Goal: Information Seeking & Learning: Find specific page/section

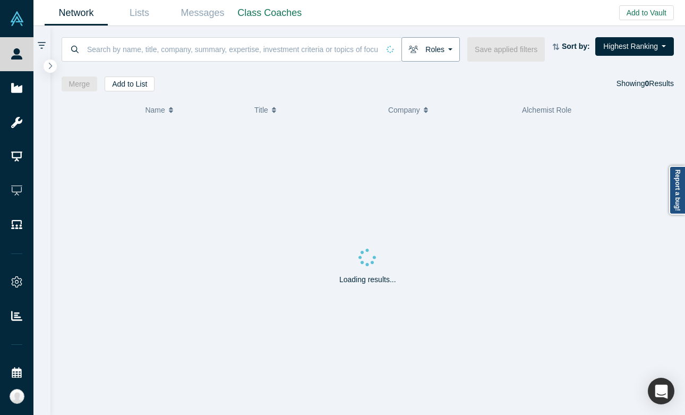
click at [442, 51] on button "Roles" at bounding box center [430, 49] width 58 height 24
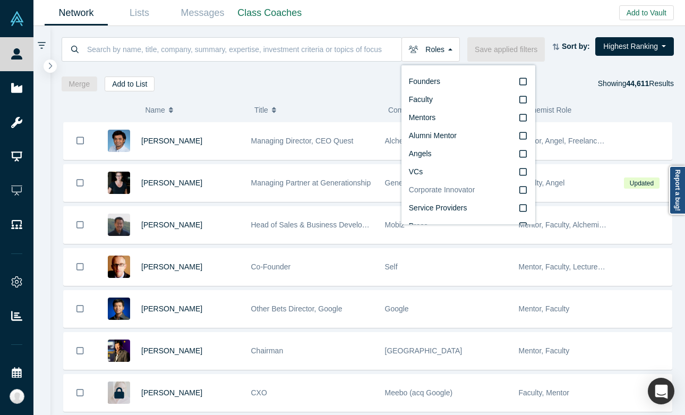
click at [436, 192] on span "Corporate Innovator" at bounding box center [442, 189] width 66 height 8
click at [0, 0] on input "Corporate Innovator" at bounding box center [0, 0] width 0 height 0
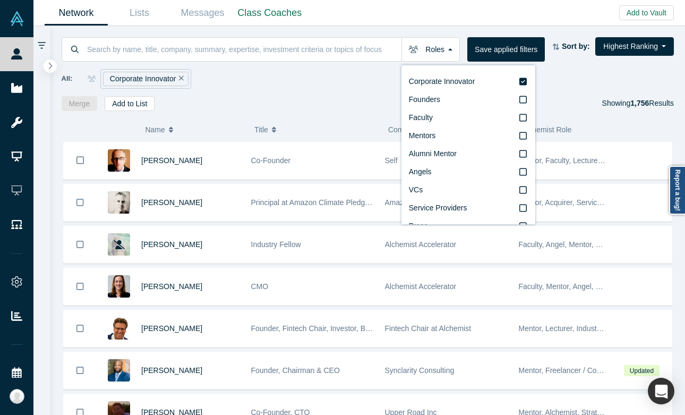
click at [306, 88] on div "All: Corporate Innovator" at bounding box center [368, 79] width 613 height 20
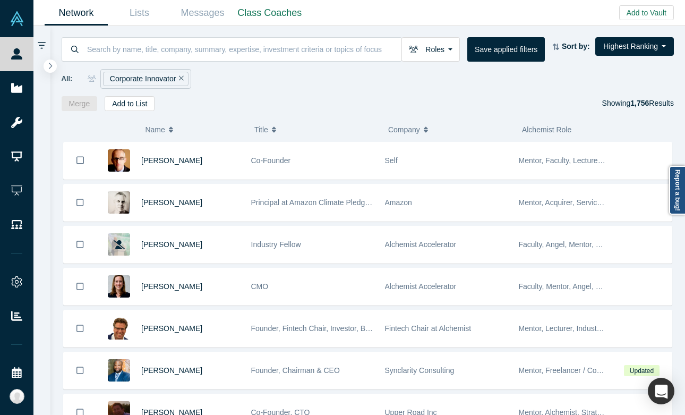
click at [324, 36] on div "Roles Corporate Innovator Founders Faculty Mentors Alumni Mentor Angels VCs Ser…" at bounding box center [367, 68] width 635 height 85
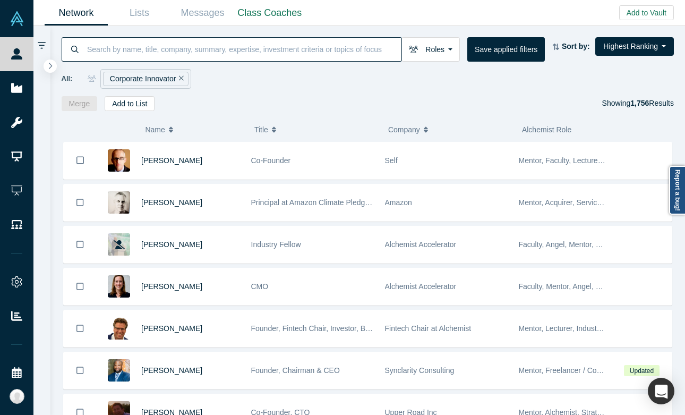
click at [323, 45] on input at bounding box center [243, 49] width 315 height 25
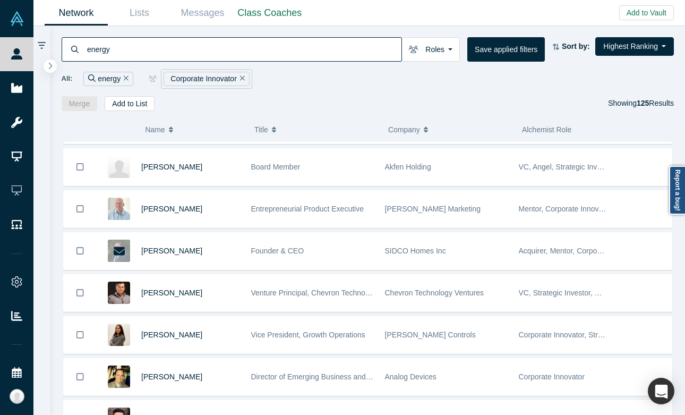
scroll to position [3919, 0]
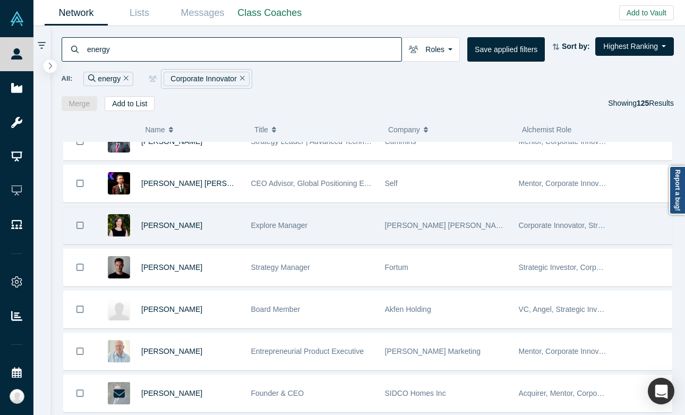
click at [348, 239] on div "Explore Manager" at bounding box center [312, 225] width 123 height 37
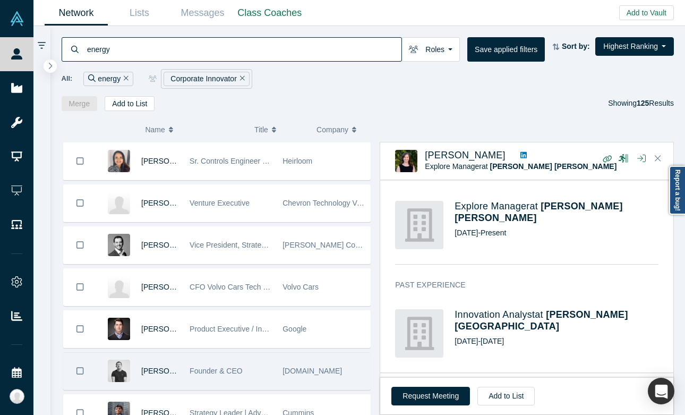
scroll to position [3643, 0]
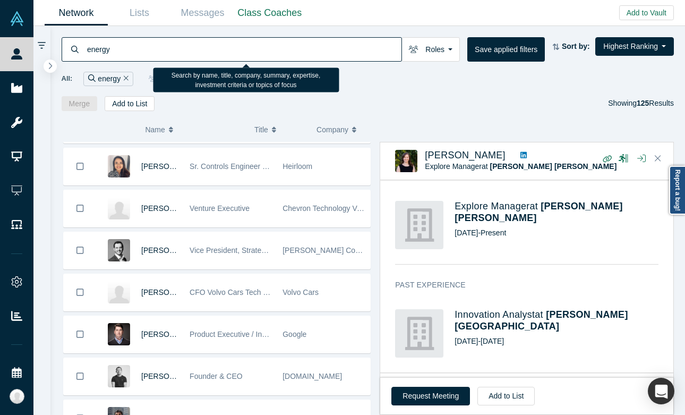
click at [205, 48] on input "energy" at bounding box center [243, 49] width 315 height 25
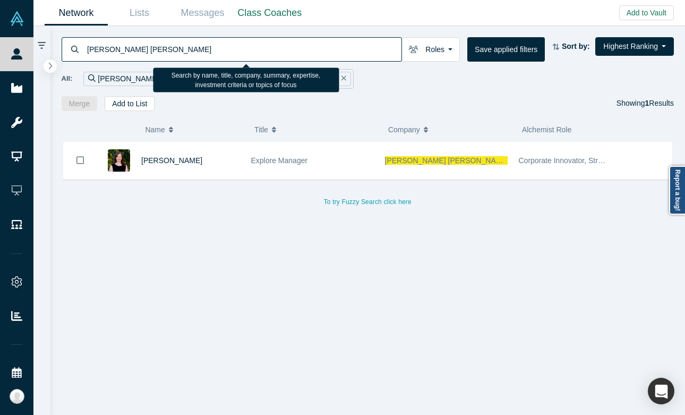
click at [205, 48] on input "[PERSON_NAME] [PERSON_NAME]" at bounding box center [243, 49] width 315 height 25
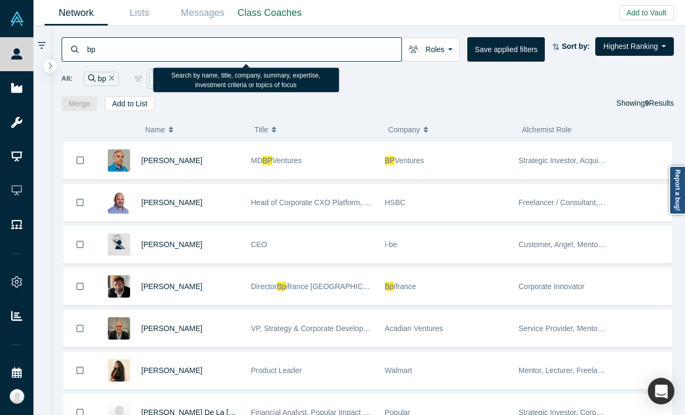
click at [119, 53] on input "bp" at bounding box center [243, 49] width 315 height 25
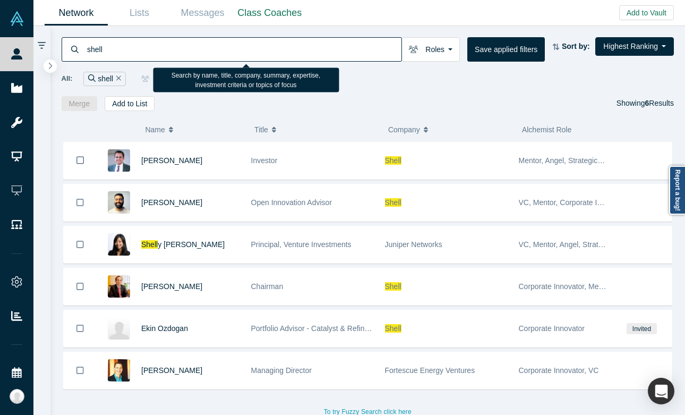
click at [114, 52] on input "shell" at bounding box center [243, 49] width 315 height 25
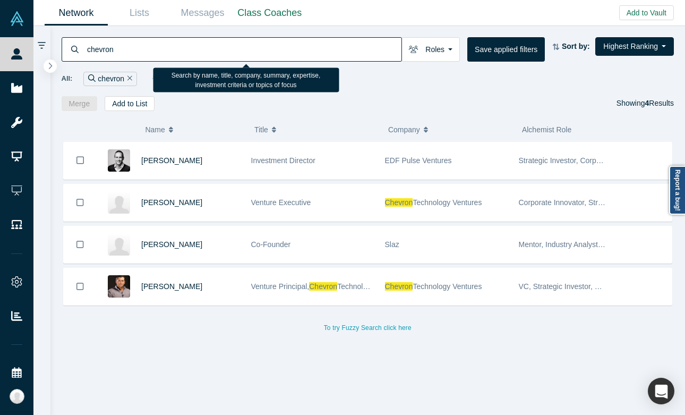
click at [294, 61] on input "chevron" at bounding box center [243, 49] width 315 height 25
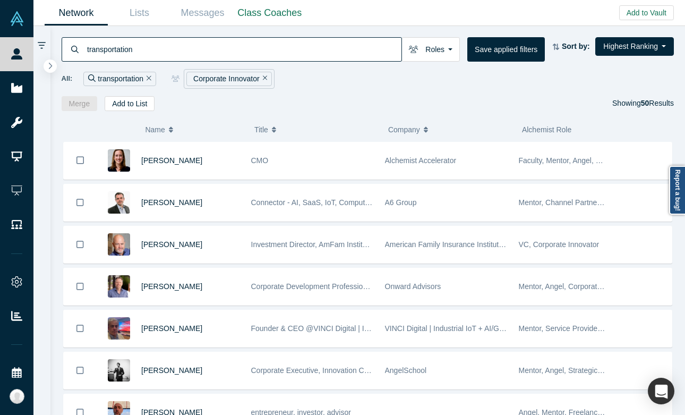
click at [164, 46] on input "transportation" at bounding box center [243, 49] width 315 height 25
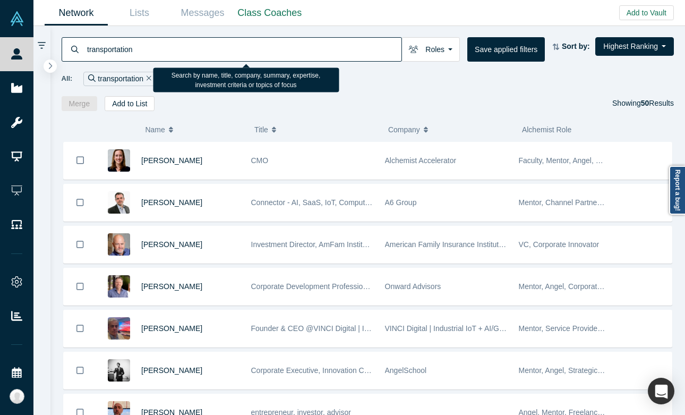
click at [164, 46] on input "transportation" at bounding box center [243, 49] width 315 height 25
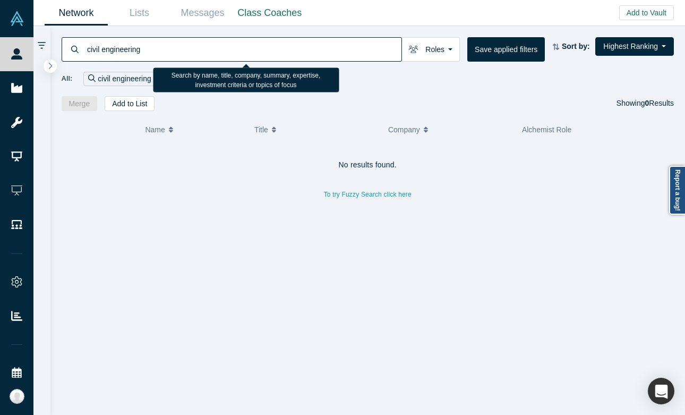
click at [135, 48] on input "civil engineering" at bounding box center [243, 49] width 315 height 25
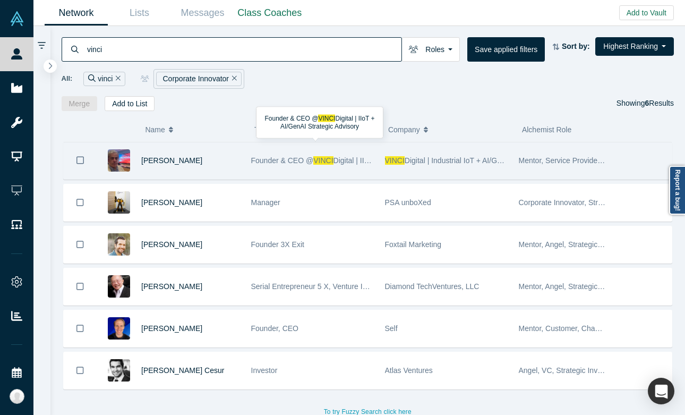
click at [302, 165] on div "Founder & CEO @ VINCI Digital | IIoT + AI/GenAI Strategic Advisory" at bounding box center [312, 160] width 123 height 37
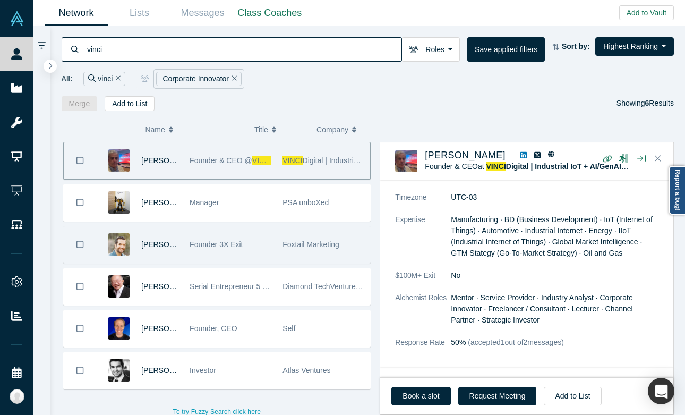
scroll to position [3, 0]
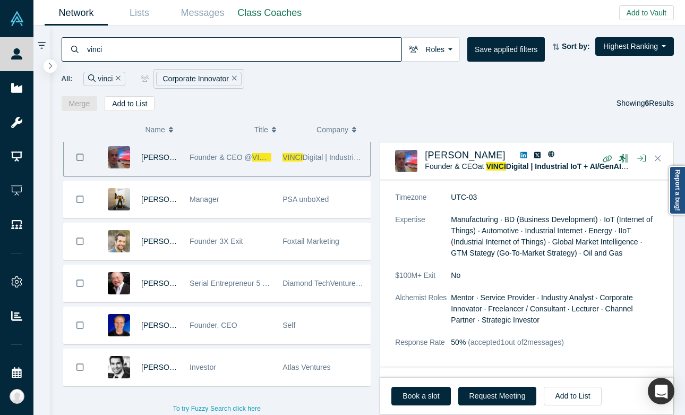
click at [140, 48] on input "vinci" at bounding box center [243, 49] width 315 height 25
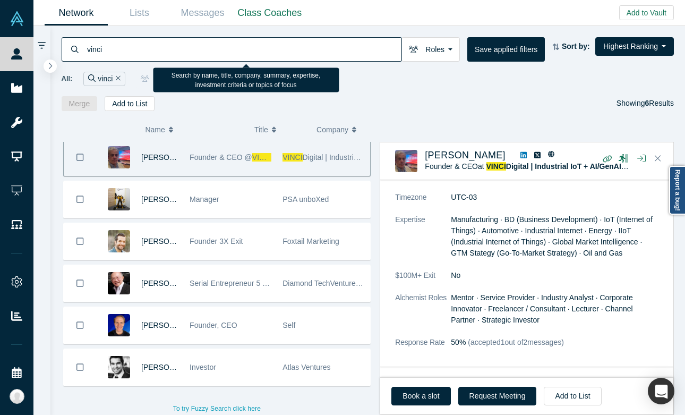
click at [140, 48] on input "vinci" at bounding box center [243, 49] width 315 height 25
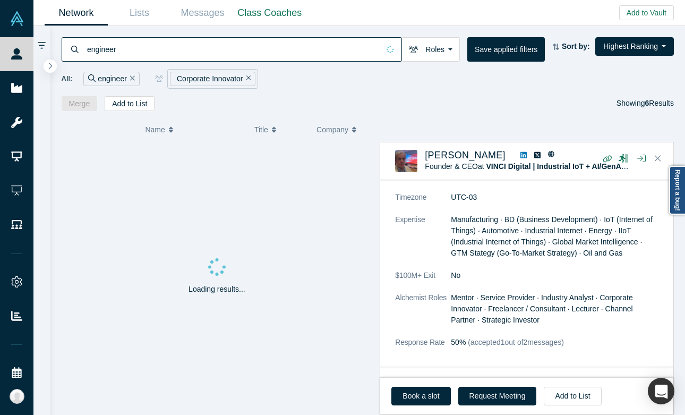
click at [248, 80] on icon "Remove Filter" at bounding box center [248, 77] width 5 height 7
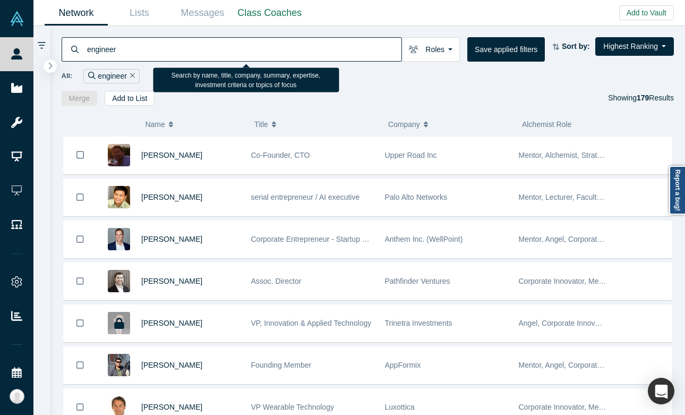
click at [211, 53] on input "engineer" at bounding box center [243, 49] width 315 height 25
click at [210, 57] on input "engineer" at bounding box center [243, 49] width 315 height 25
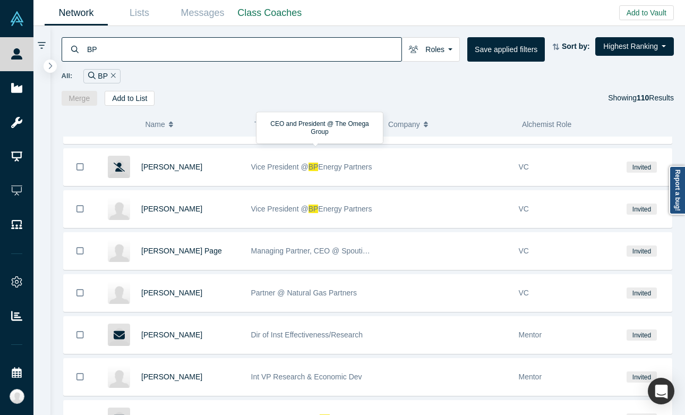
scroll to position [578, 0]
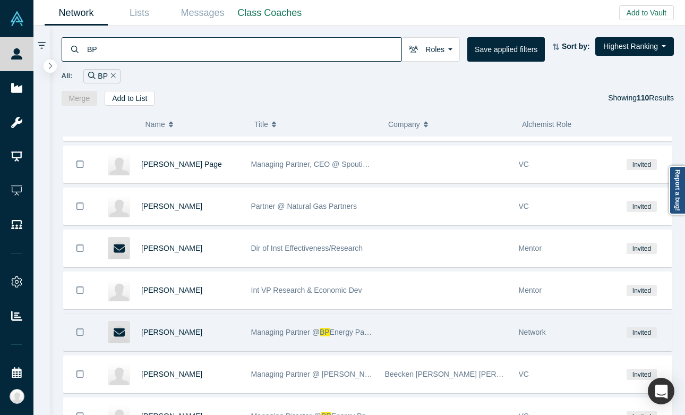
click at [341, 341] on div "Managing Partner @ BP Energy Partners" at bounding box center [312, 332] width 123 height 37
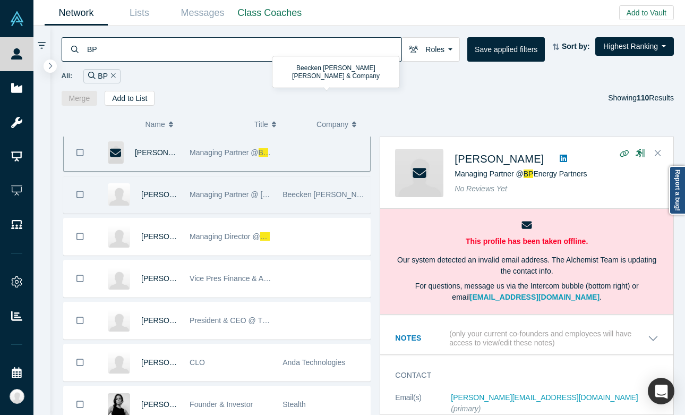
scroll to position [920, 0]
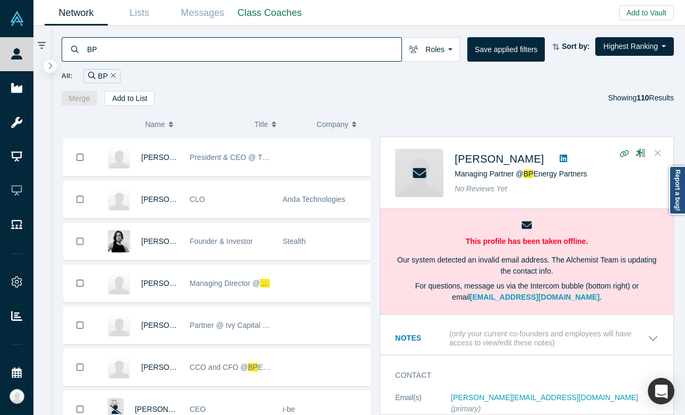
click at [664, 151] on button "Close" at bounding box center [658, 153] width 16 height 17
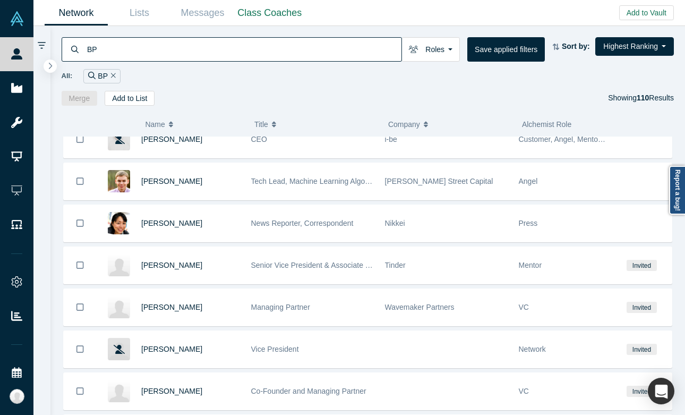
scroll to position [1216, 0]
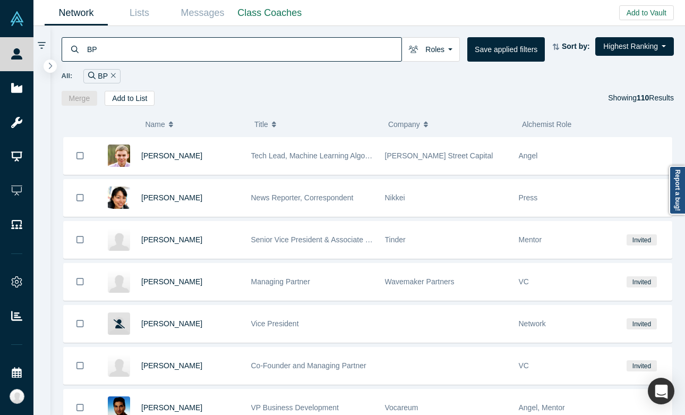
click at [234, 64] on div "All: BP" at bounding box center [368, 73] width 613 height 22
click at [234, 56] on input "BP" at bounding box center [243, 49] width 315 height 25
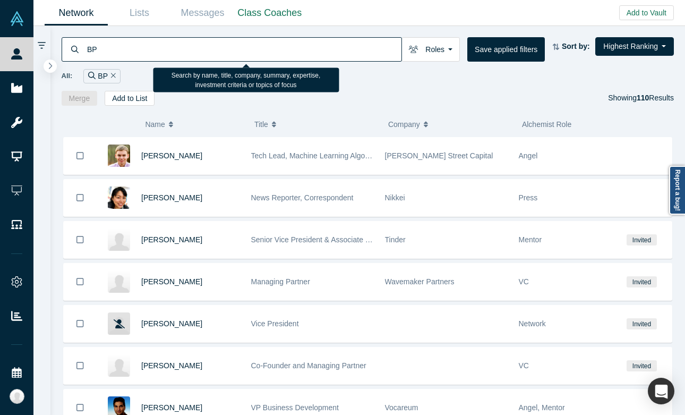
click at [234, 56] on input "BP" at bounding box center [243, 49] width 315 height 25
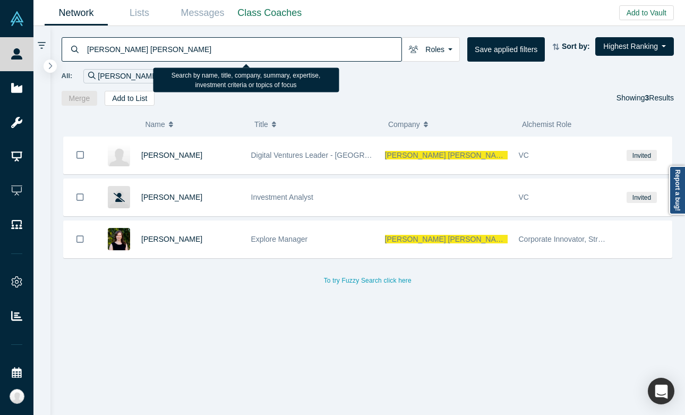
click at [183, 59] on input "[PERSON_NAME] [PERSON_NAME]" at bounding box center [243, 49] width 315 height 25
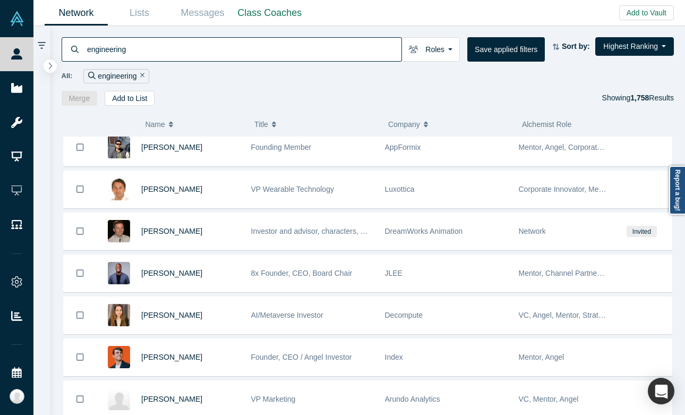
scroll to position [1407, 0]
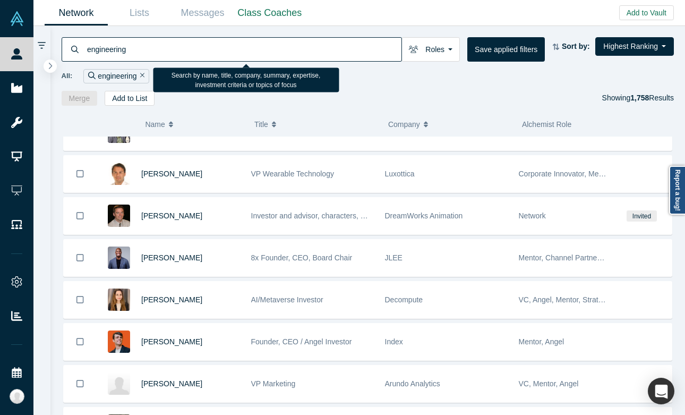
click at [182, 44] on input "engineering" at bounding box center [243, 49] width 315 height 25
type input "aecom"
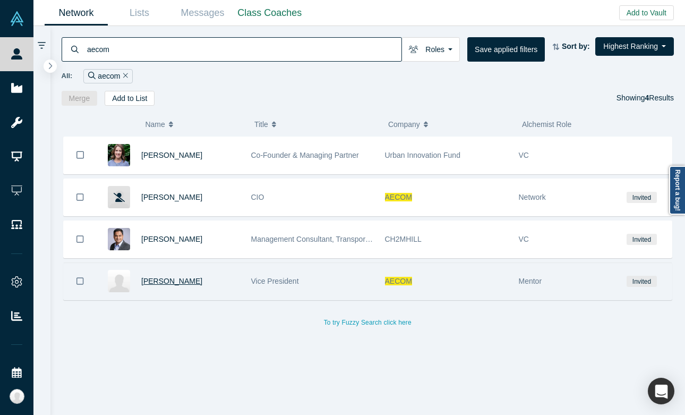
click at [185, 278] on span "[PERSON_NAME]" at bounding box center [171, 281] width 61 height 8
